Goal: Transaction & Acquisition: Purchase product/service

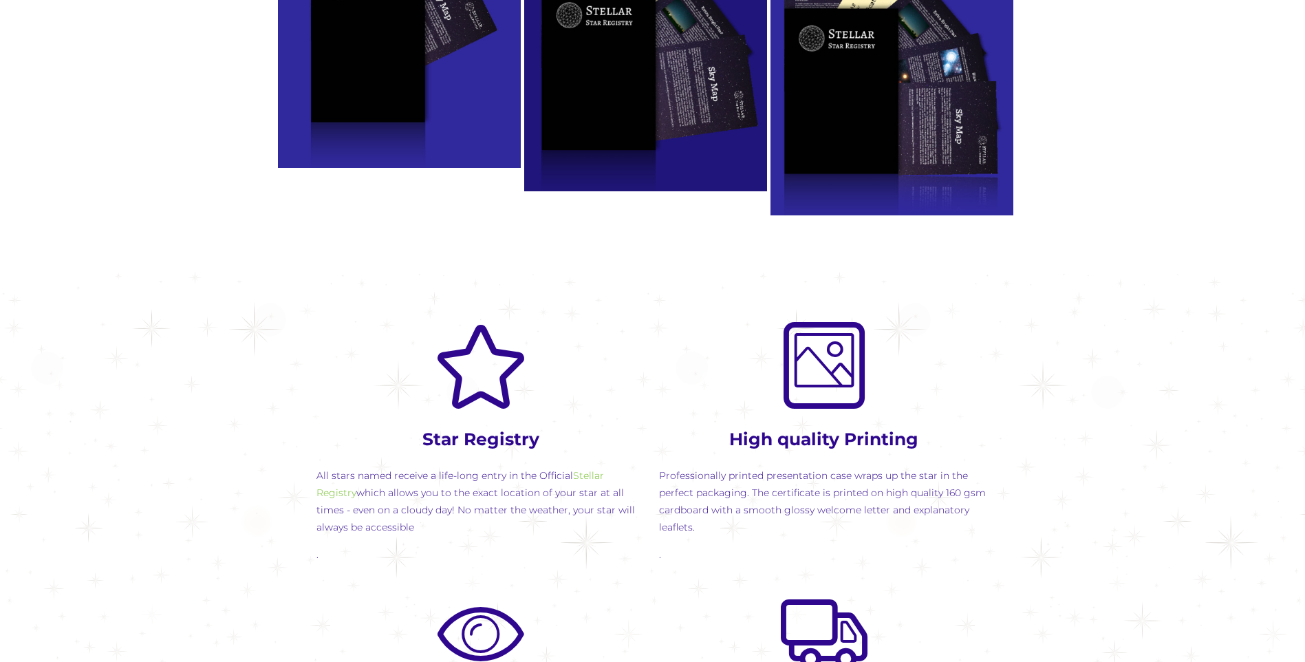
scroll to position [1376, 0]
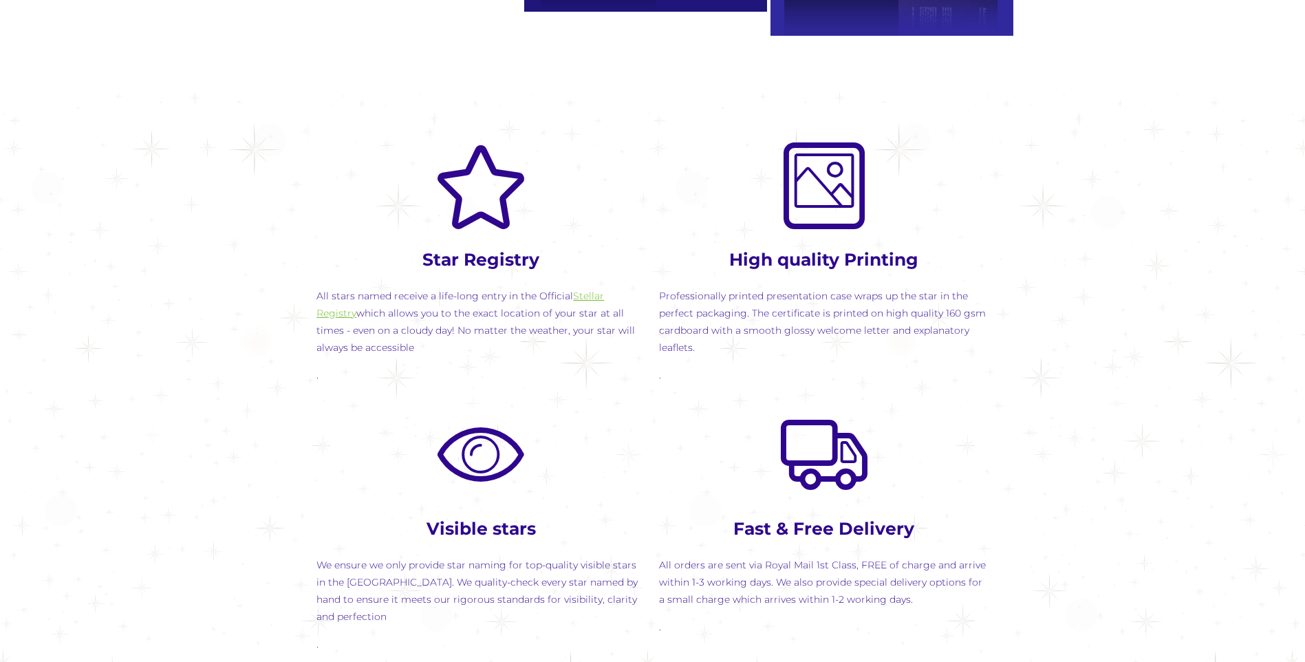
click at [590, 297] on link "Stellar Registry" at bounding box center [461, 305] width 288 height 30
click at [826, 244] on div at bounding box center [823, 186] width 329 height 128
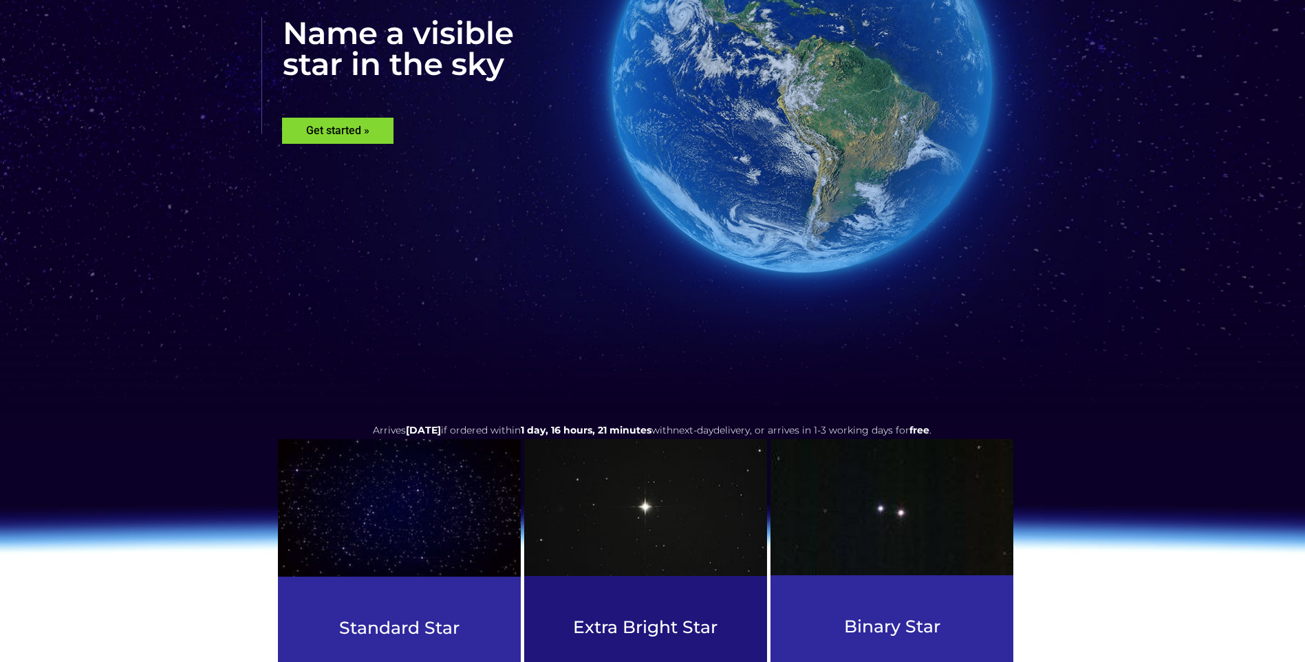
scroll to position [0, 0]
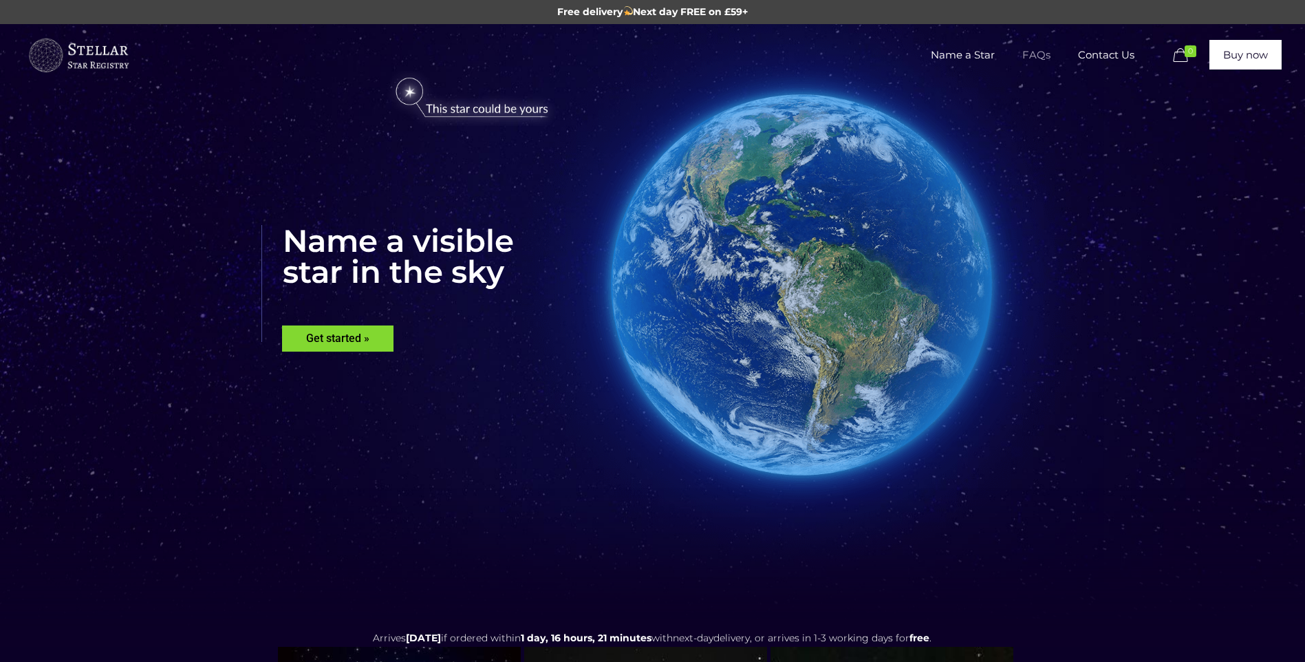
click at [1031, 54] on span "FAQs" at bounding box center [1037, 54] width 56 height 41
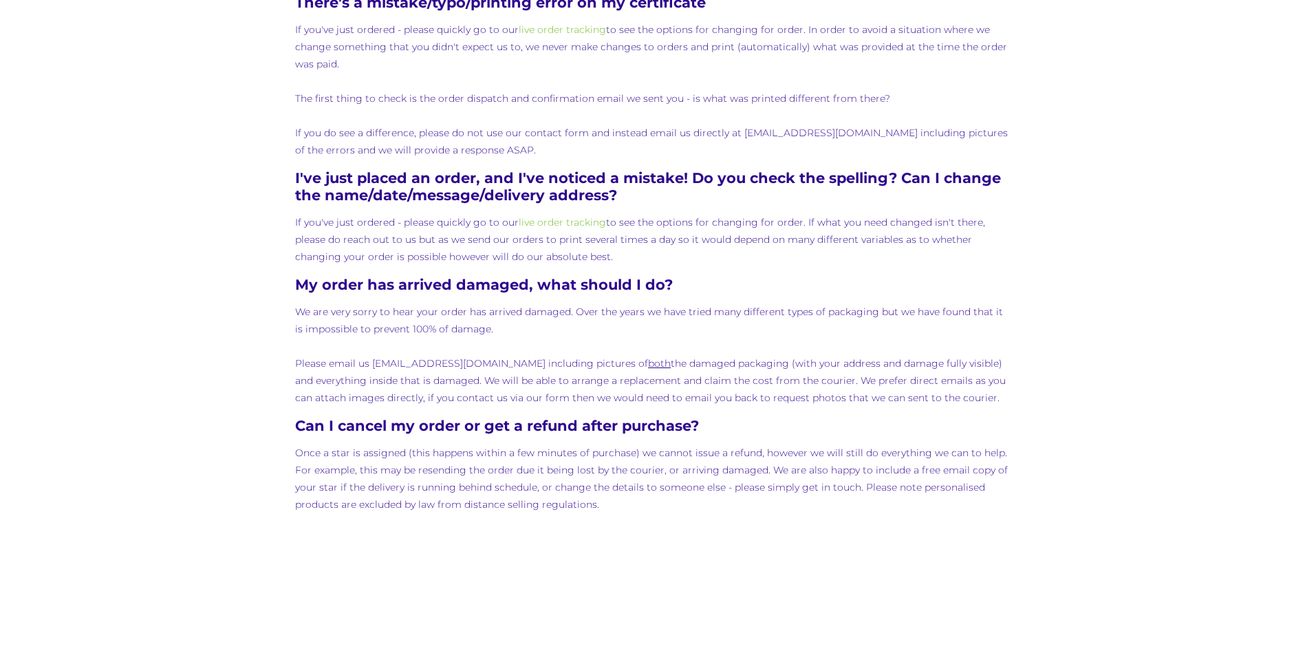
scroll to position [975, 0]
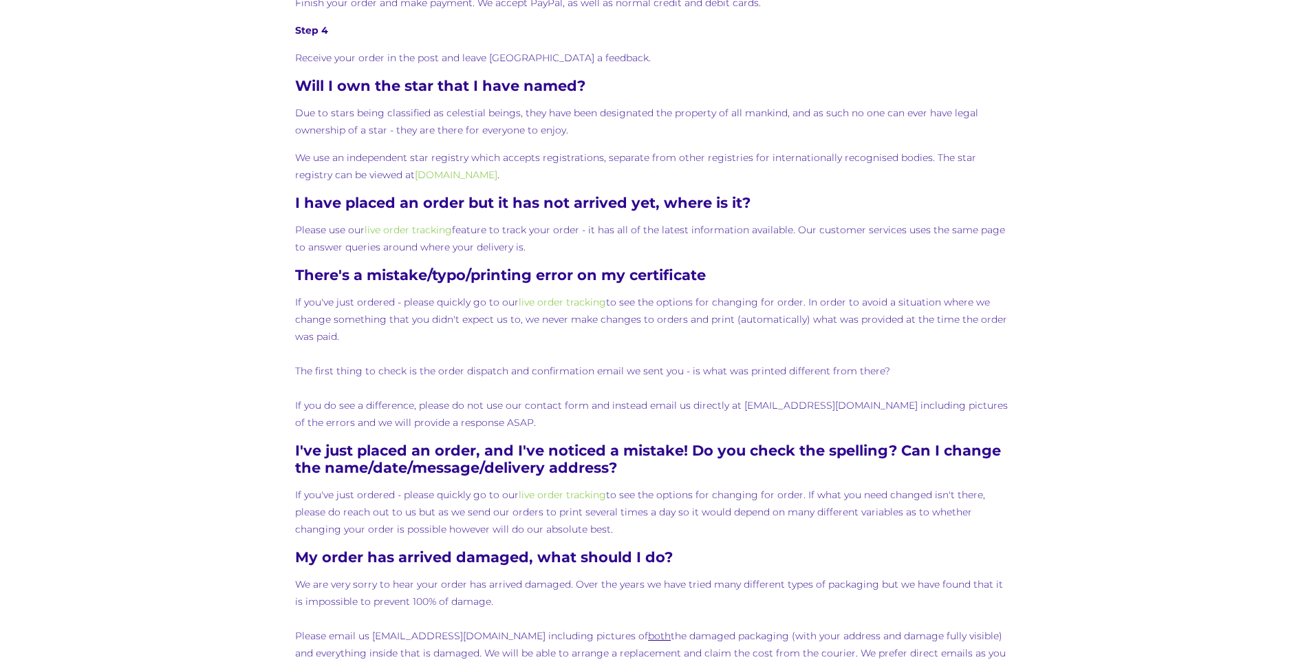
click at [438, 182] on p "We use an independent star registry which accepts registrations, separate from …" at bounding box center [652, 166] width 715 height 34
click at [438, 175] on link "stellar-registry.org" at bounding box center [456, 175] width 83 height 12
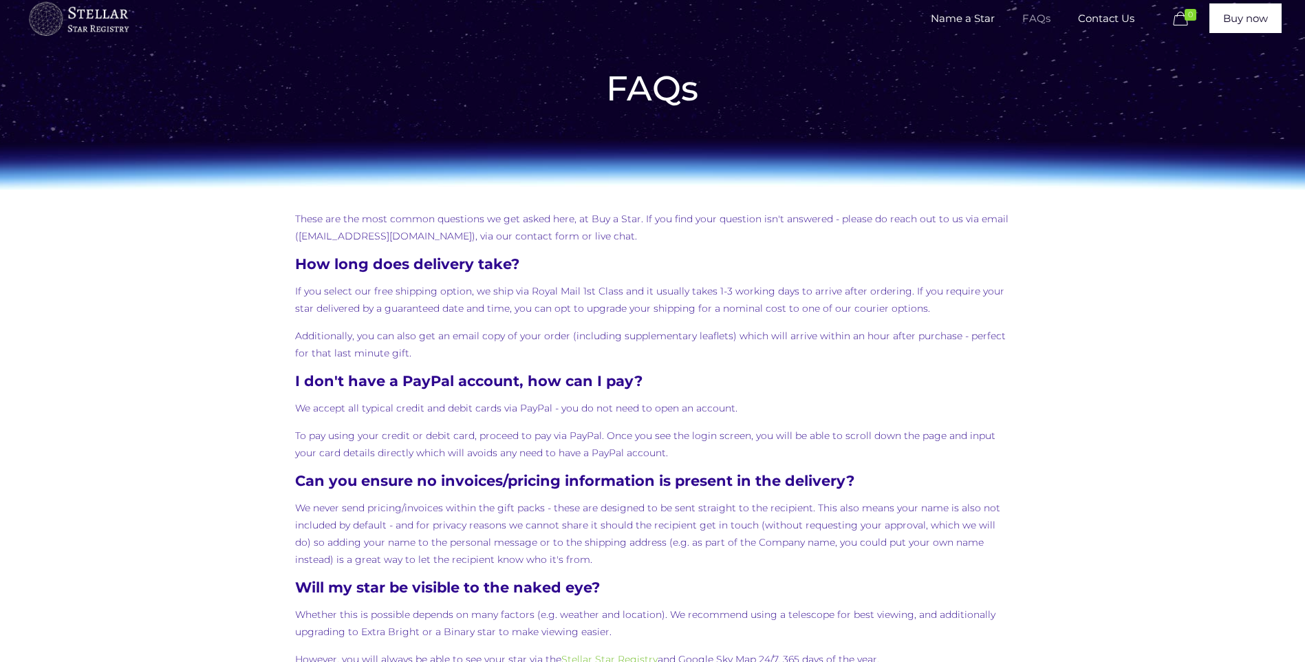
scroll to position [0, 0]
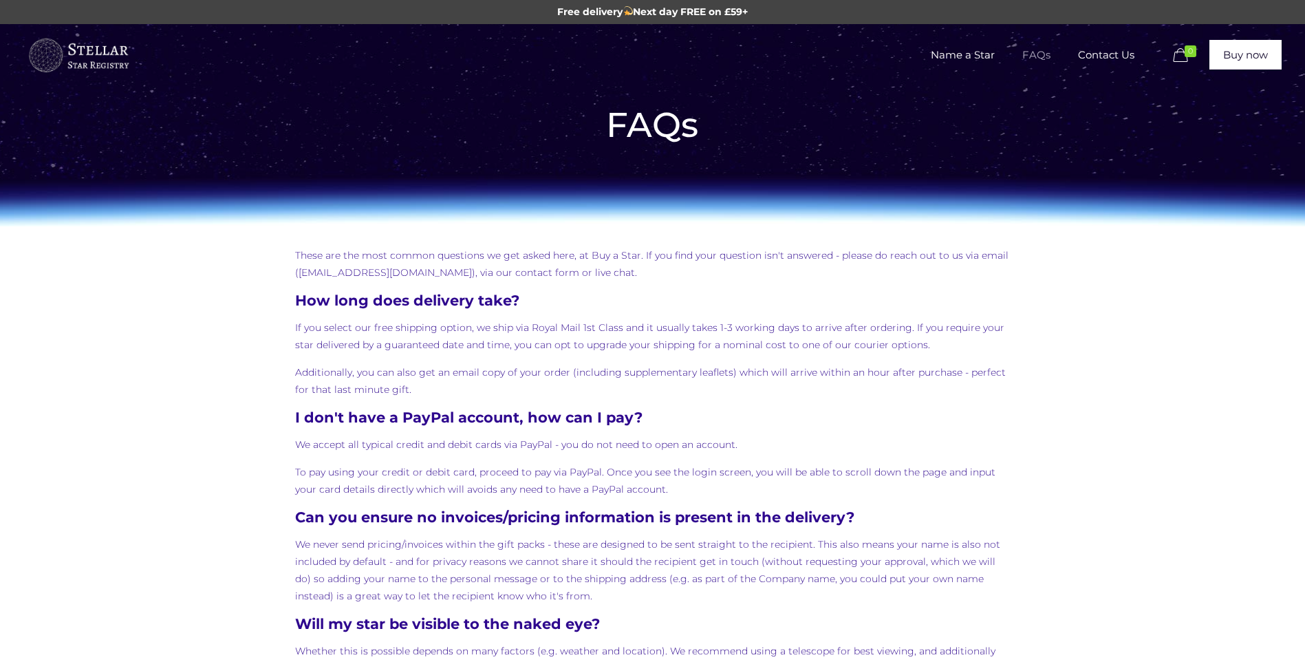
click at [106, 55] on img at bounding box center [78, 55] width 103 height 41
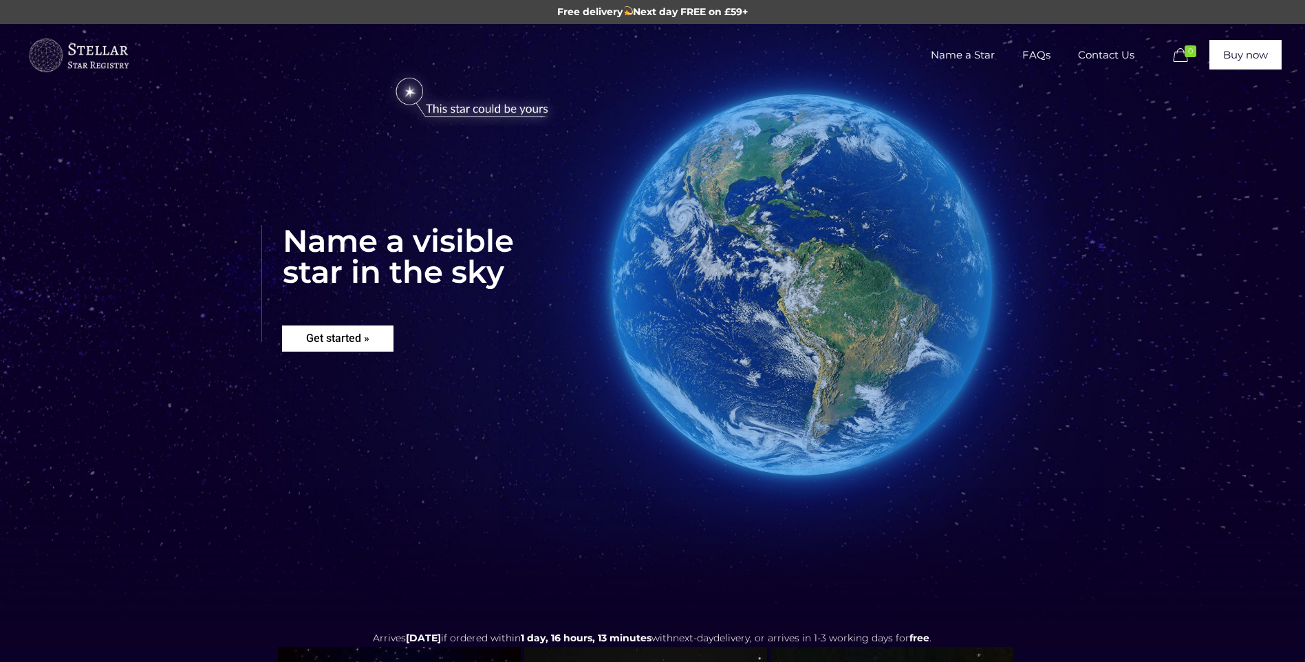
click at [376, 338] on rs-layer "Get started »" at bounding box center [337, 338] width 111 height 26
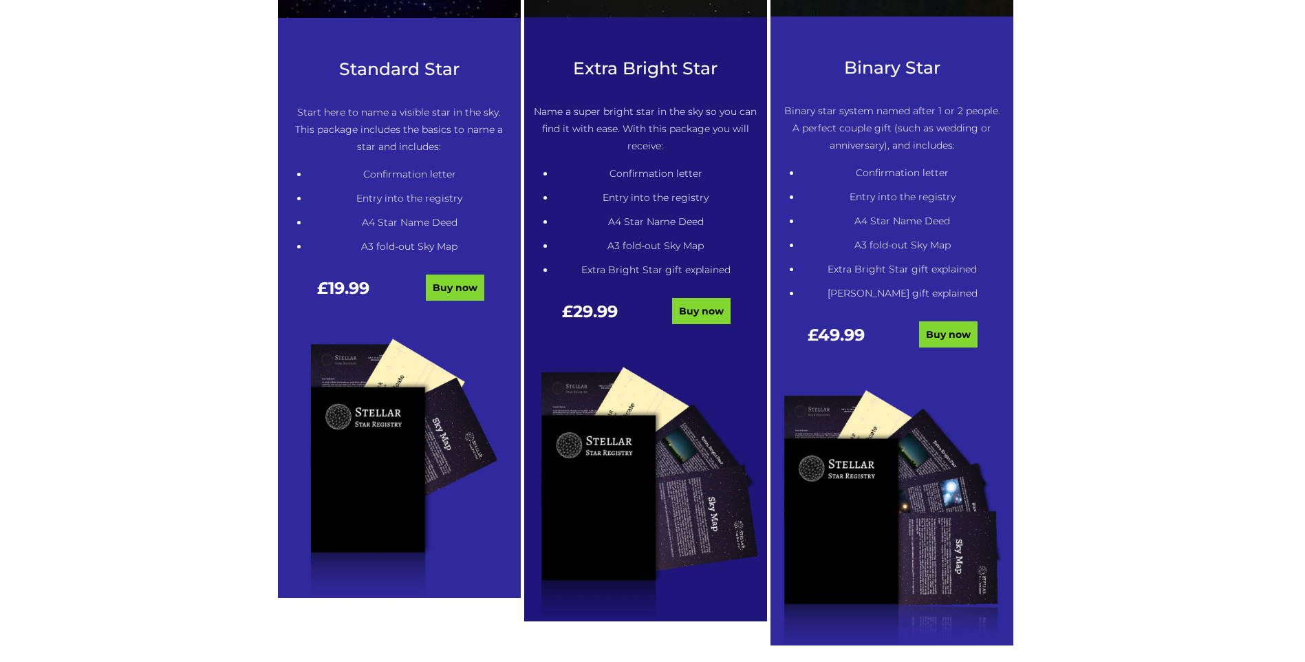
scroll to position [767, 0]
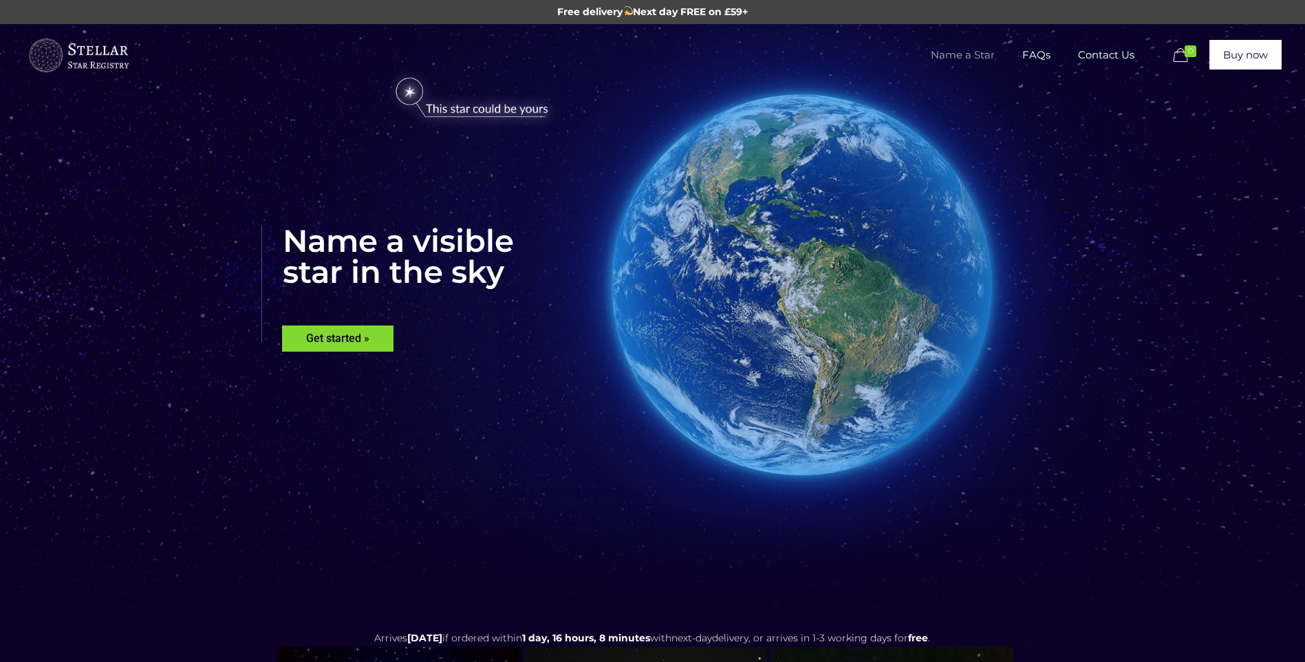
click at [961, 56] on span "Name a Star" at bounding box center [963, 54] width 92 height 41
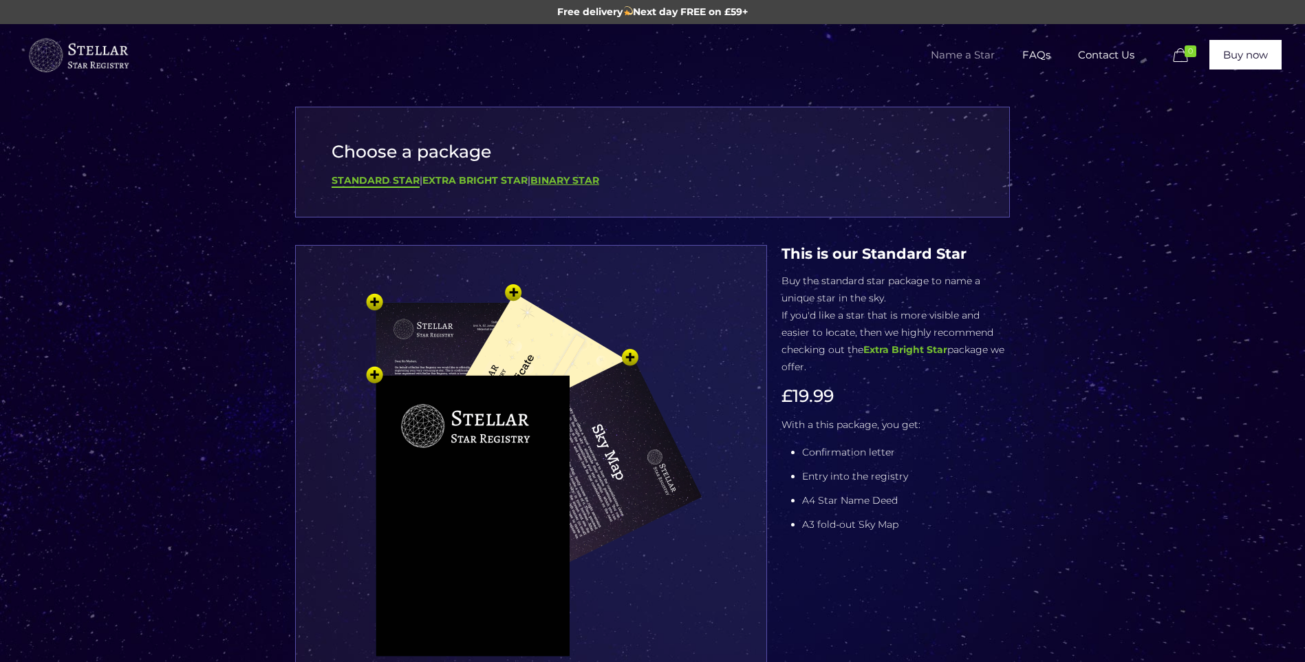
click at [583, 176] on b "Binary Star" at bounding box center [565, 180] width 69 height 12
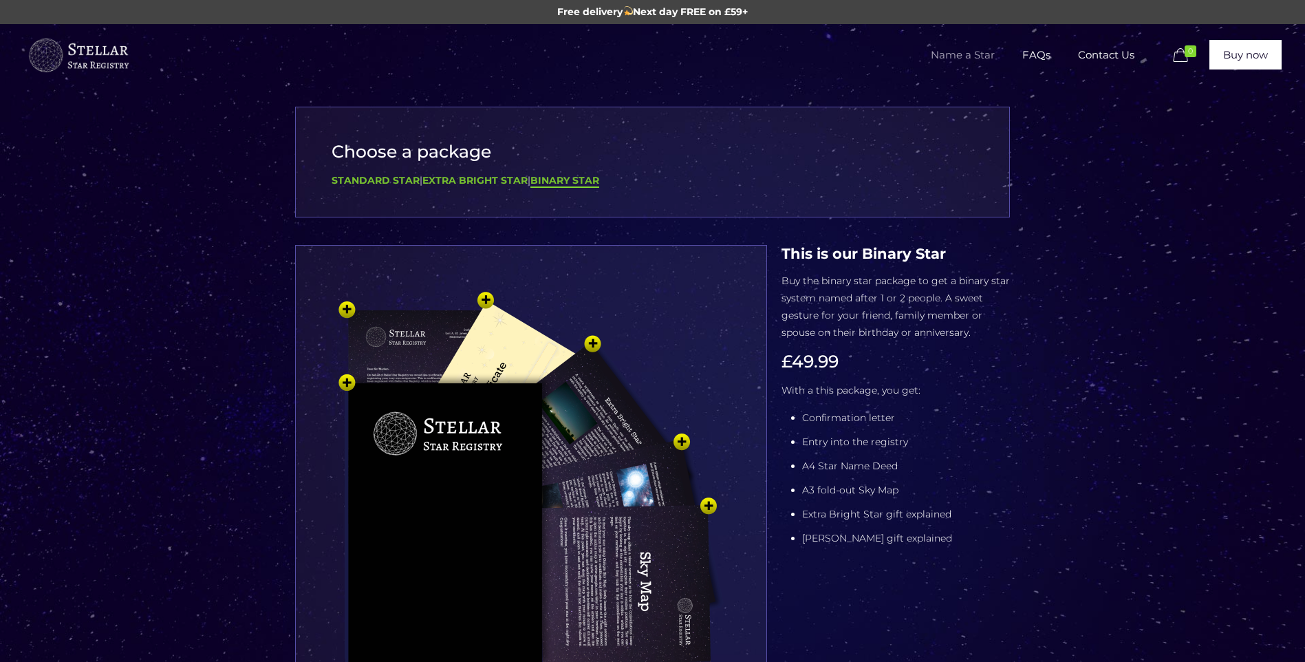
click at [487, 303] on img at bounding box center [531, 507] width 413 height 454
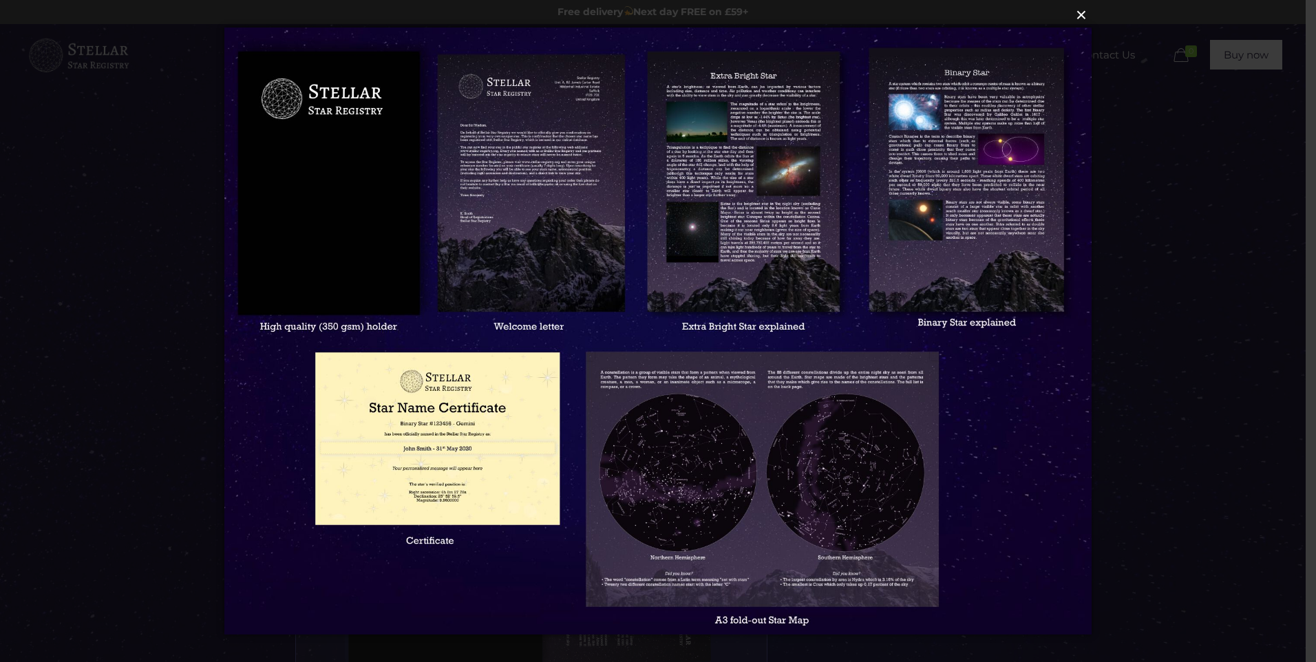
click at [1076, 14] on button "×" at bounding box center [657, 15] width 867 height 30
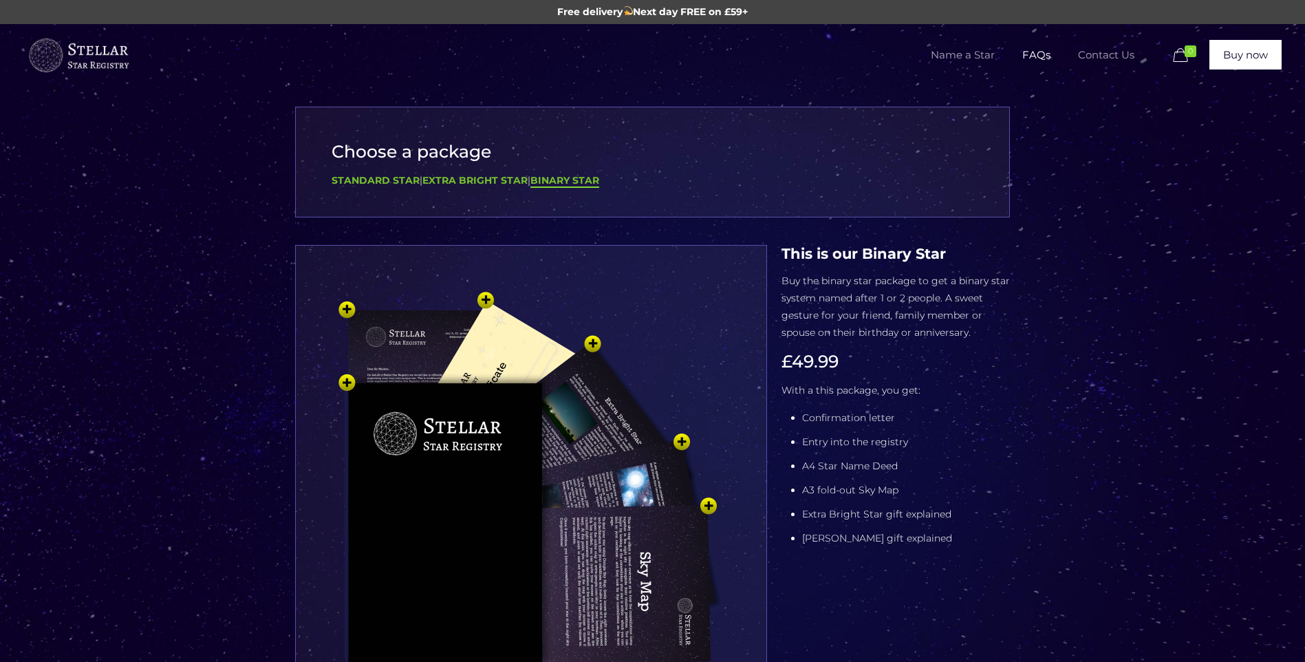
click at [1104, 53] on span "Contact Us" at bounding box center [1107, 54] width 84 height 41
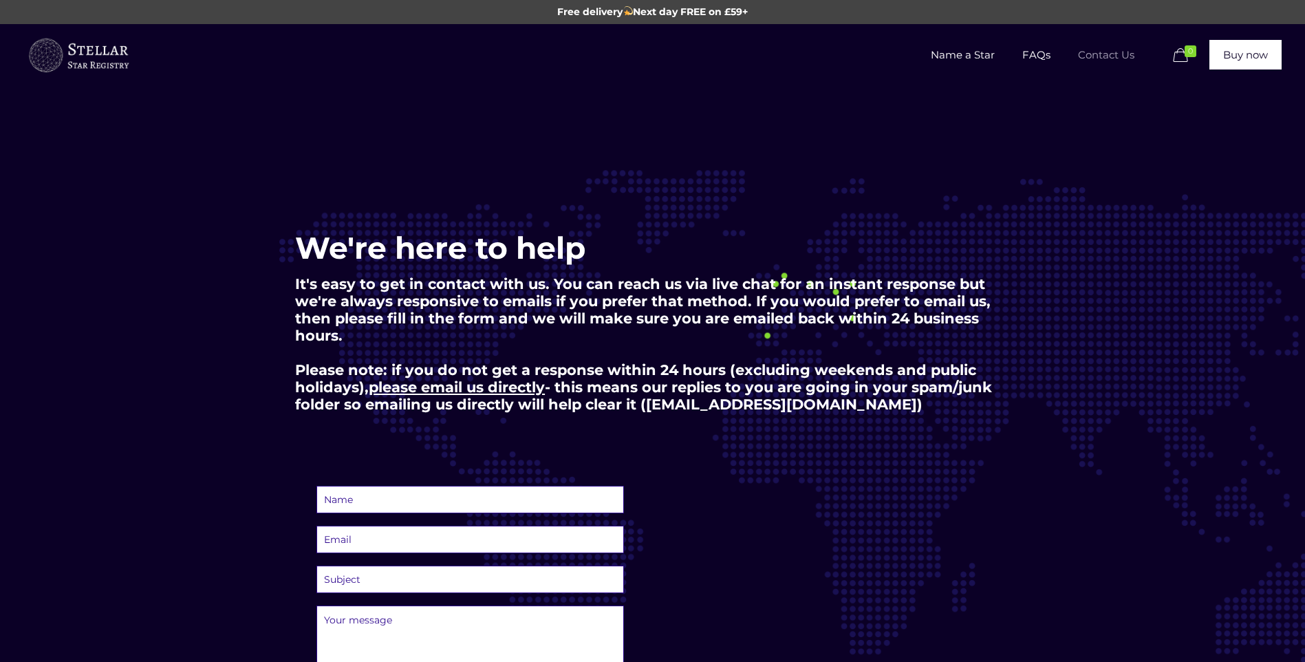
click at [101, 67] on img at bounding box center [78, 55] width 103 height 41
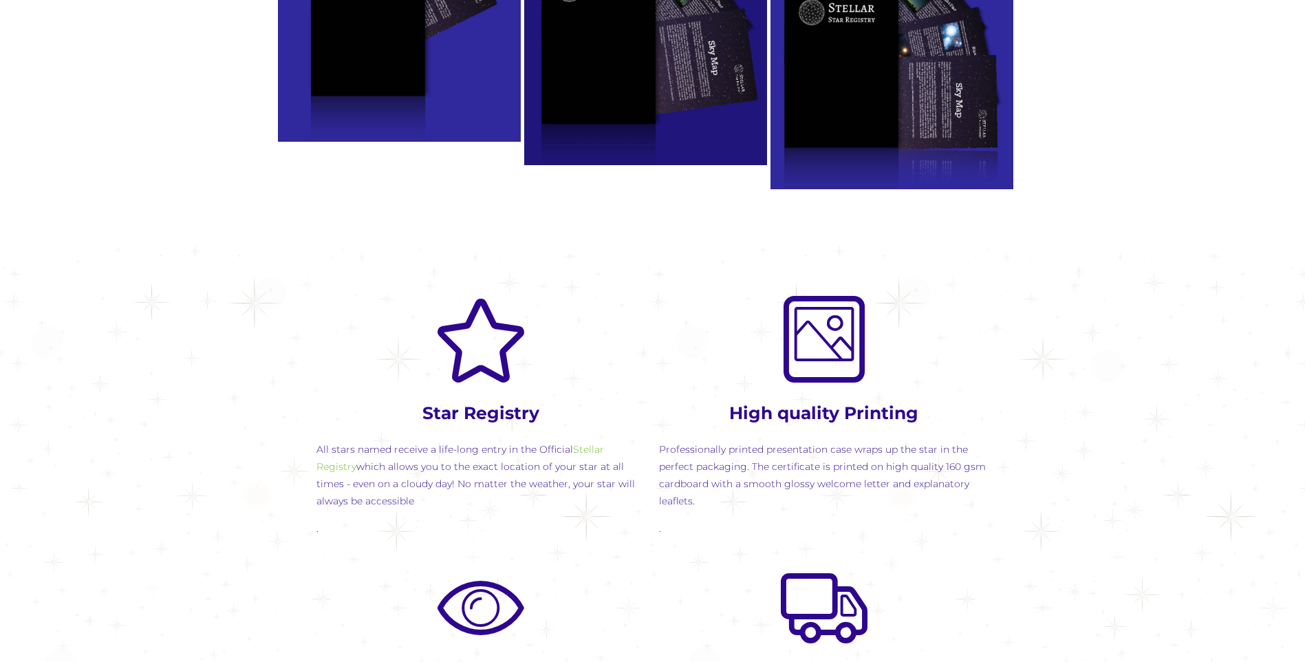
scroll to position [1376, 0]
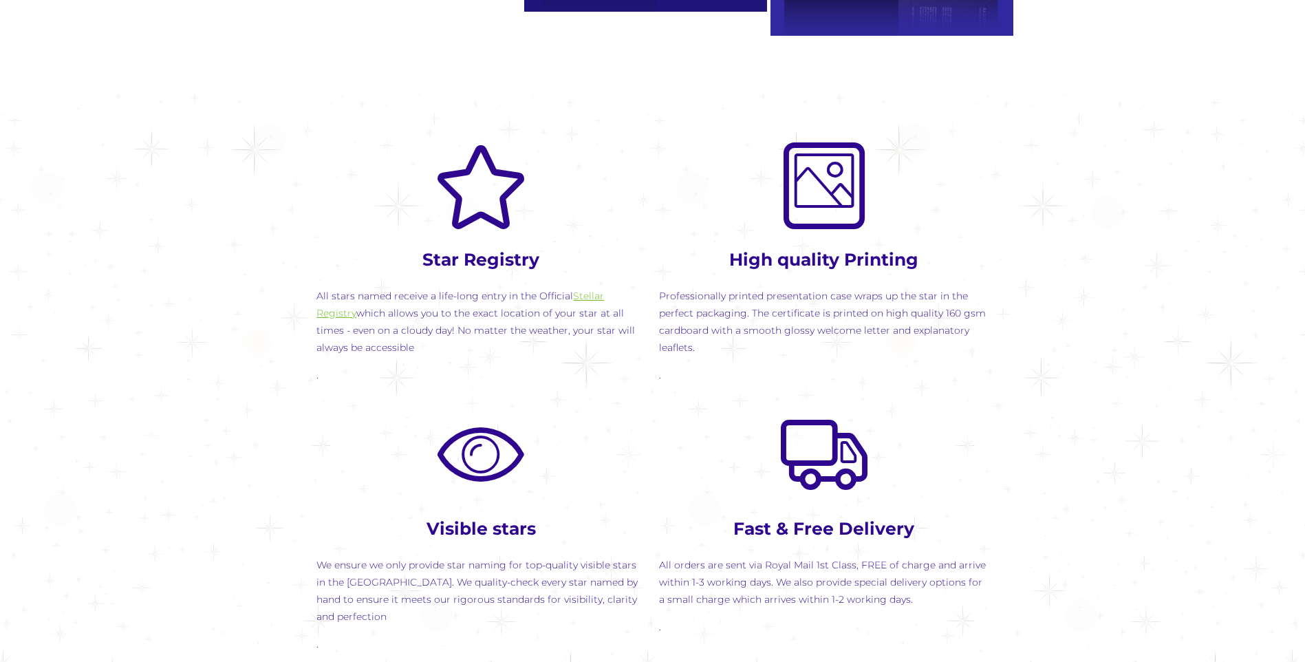
click at [604, 297] on link "Stellar Registry" at bounding box center [461, 305] width 288 height 30
